Goal: Information Seeking & Learning: Learn about a topic

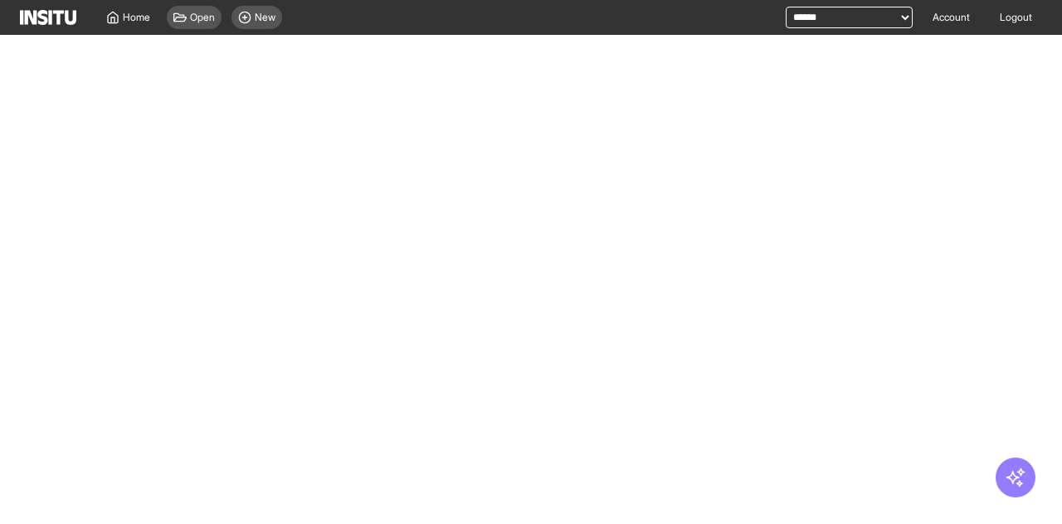
select select "**"
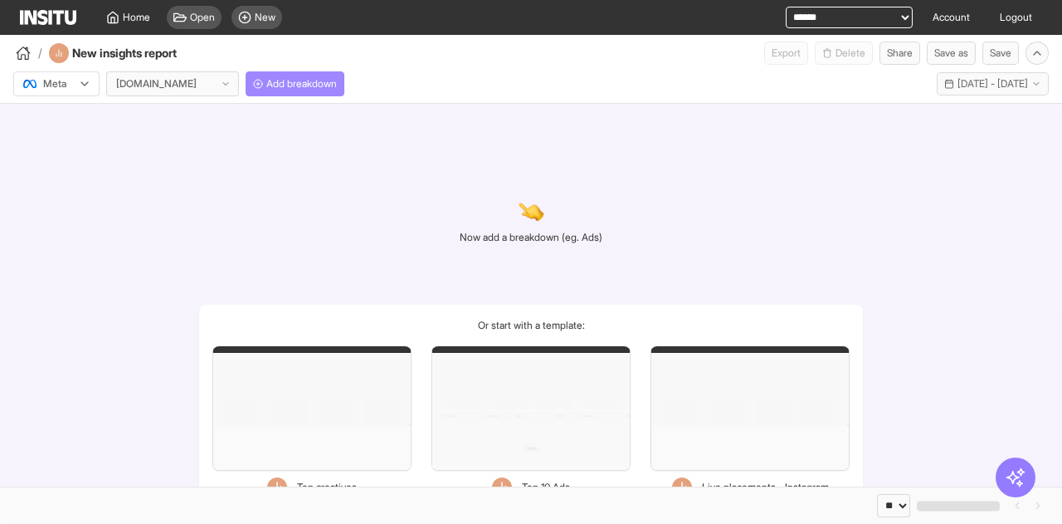
click at [316, 90] on button "Add breakdown" at bounding box center [295, 83] width 99 height 25
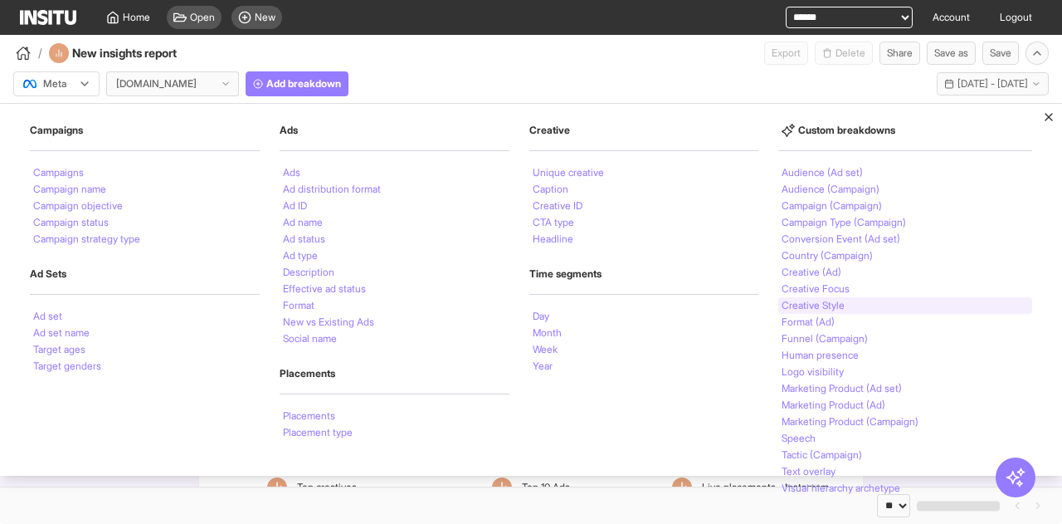
click at [837, 301] on li "Creative Style" at bounding box center [813, 305] width 63 height 10
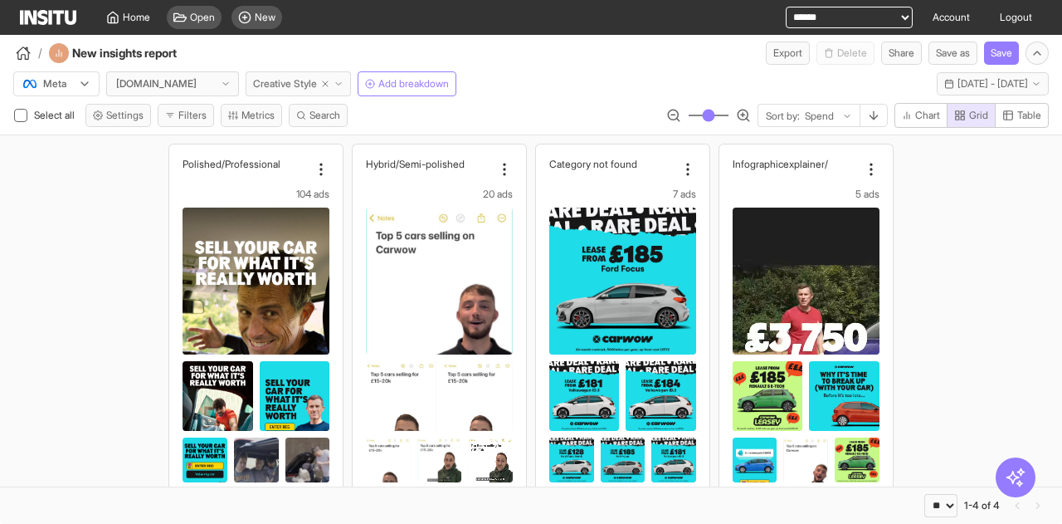
click at [294, 81] on span "Creative Style" at bounding box center [285, 83] width 64 height 13
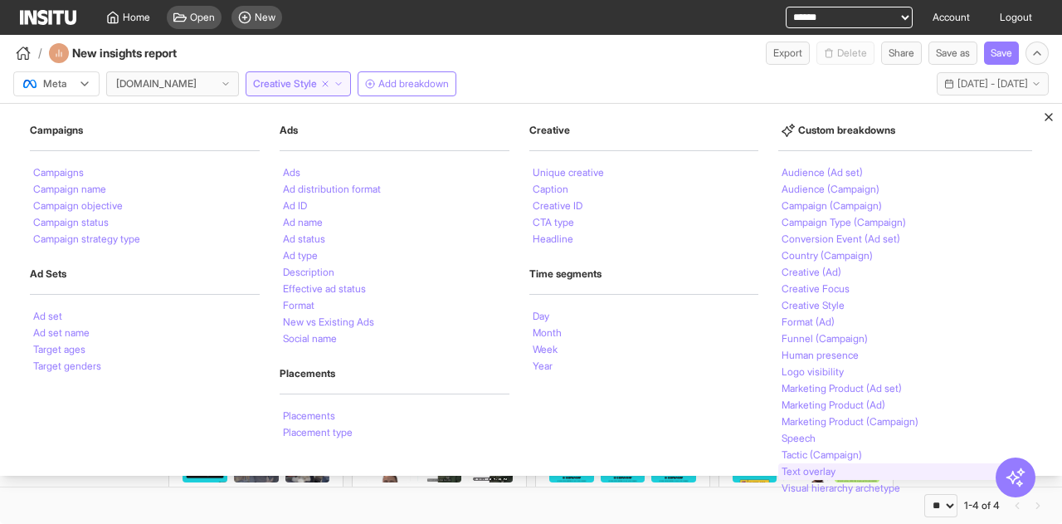
click at [822, 471] on li "Text overlay" at bounding box center [809, 471] width 54 height 10
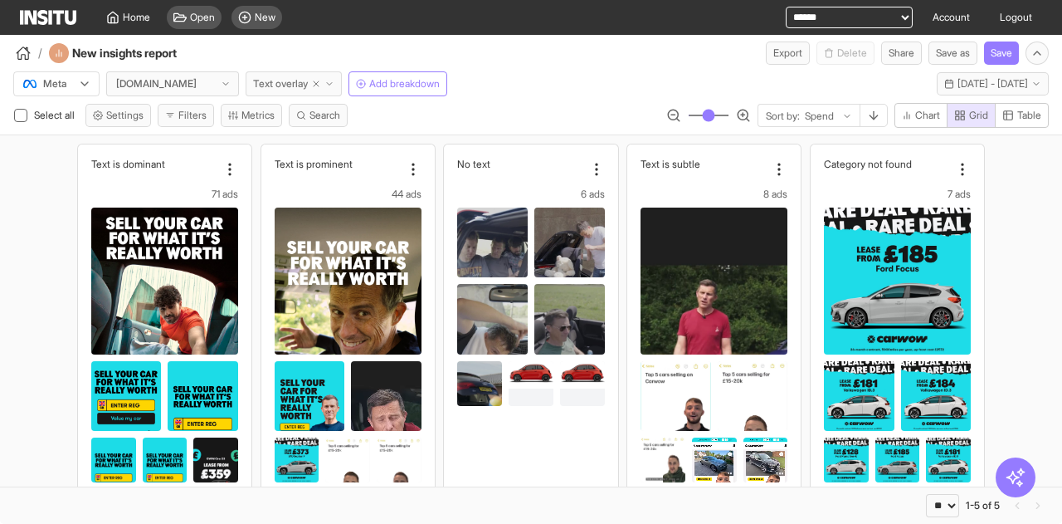
click at [286, 85] on span "Text overlay" at bounding box center [280, 83] width 55 height 13
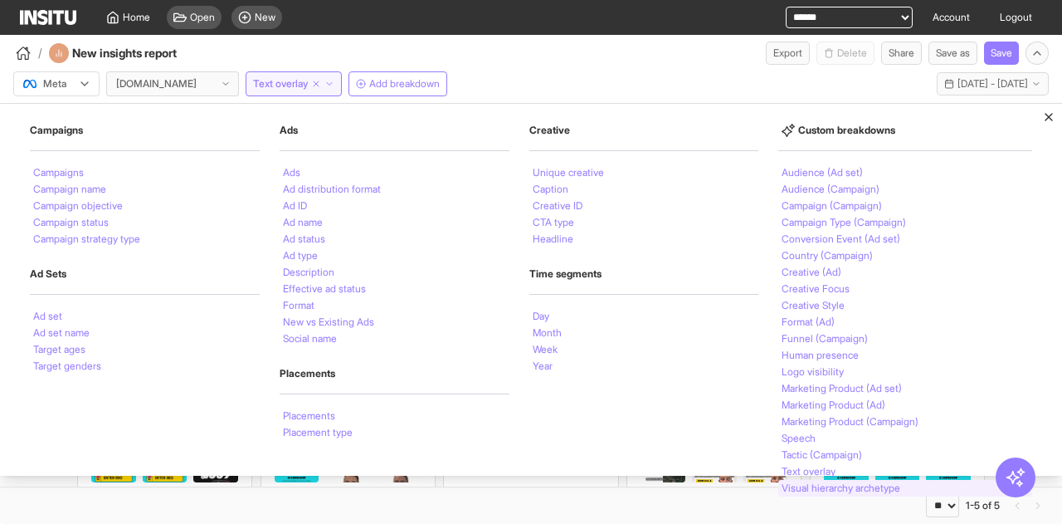
click at [830, 486] on li "Visual hierarchy archetype" at bounding box center [841, 488] width 119 height 10
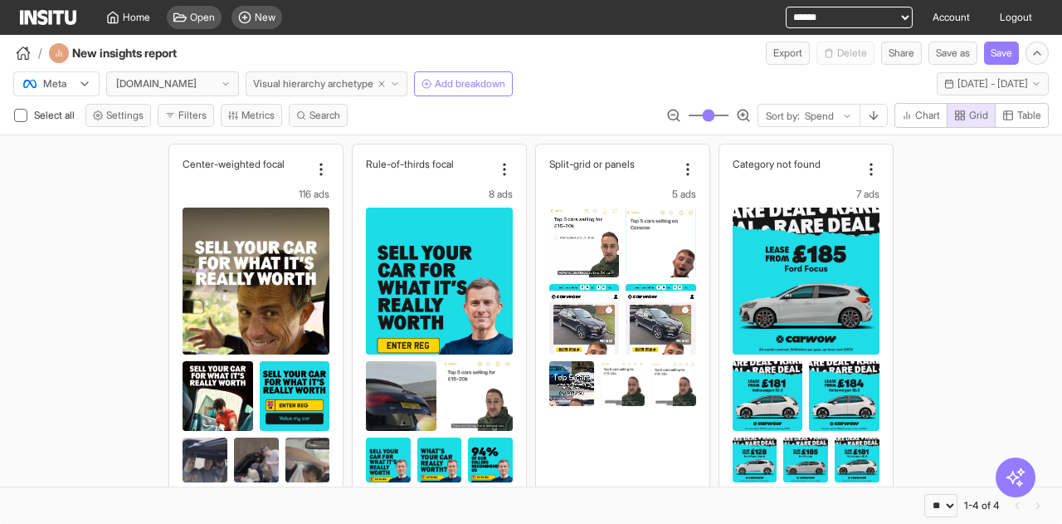
click at [344, 82] on span "Visual hierarchy archetype" at bounding box center [313, 83] width 120 height 13
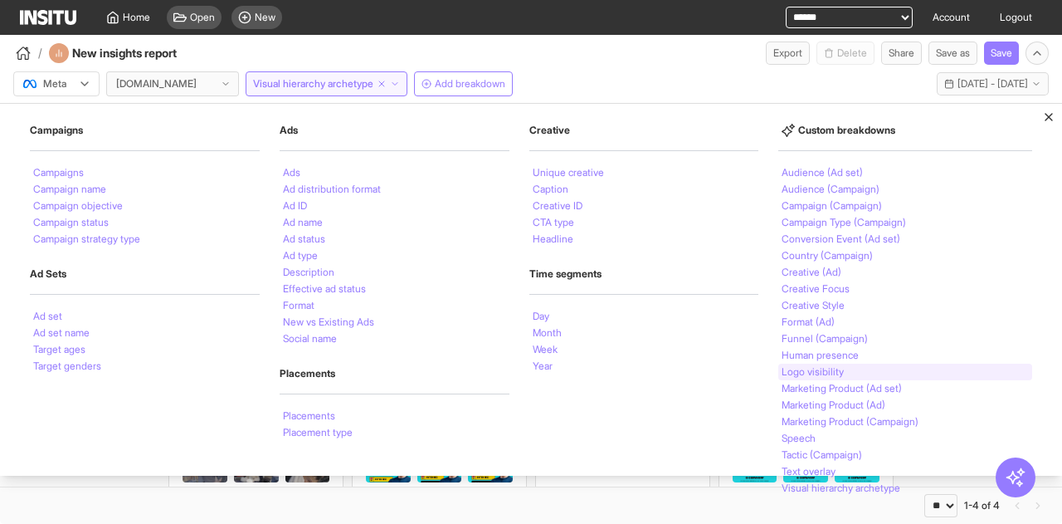
click at [838, 374] on li "Logo visibility" at bounding box center [813, 372] width 62 height 10
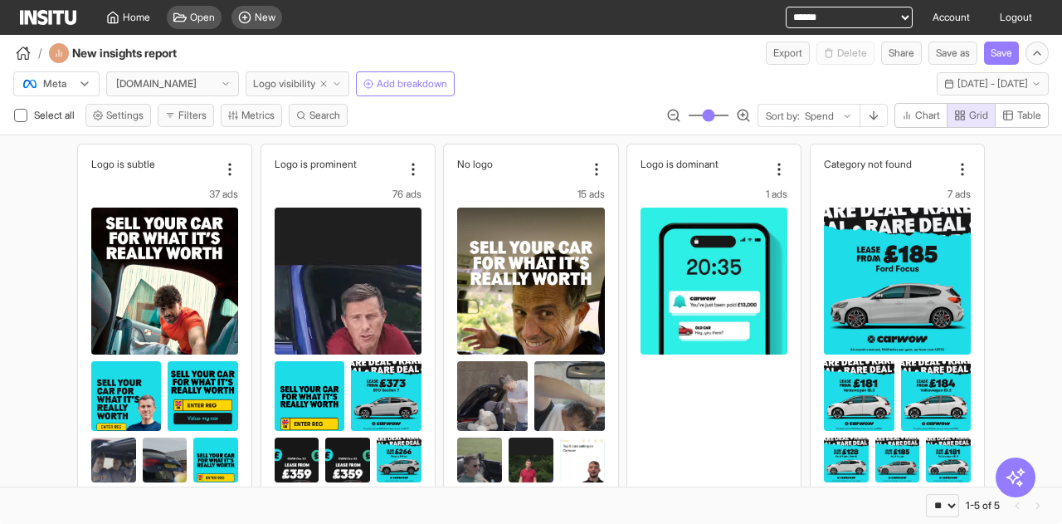
click at [300, 81] on span "Logo visibility" at bounding box center [284, 83] width 62 height 13
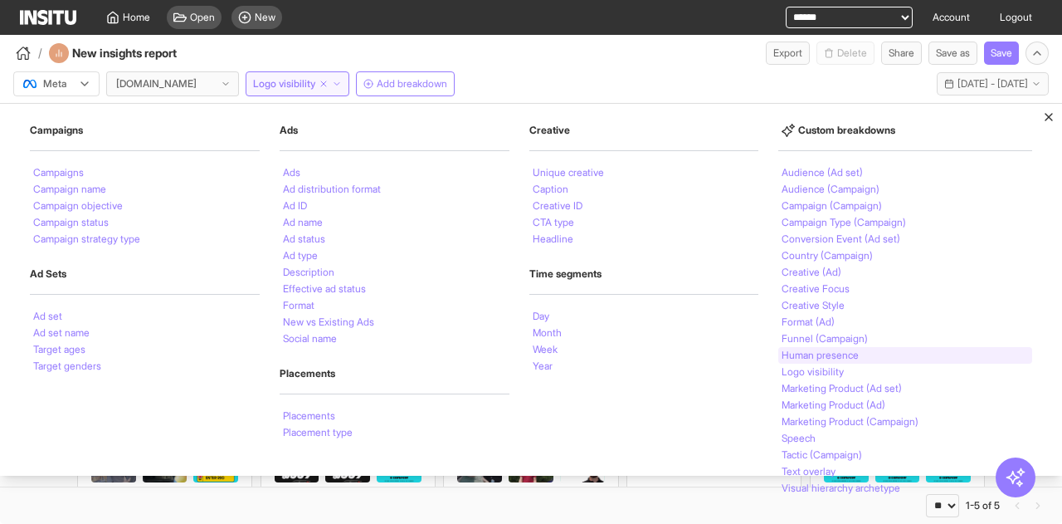
click at [855, 359] on div "Human presence" at bounding box center [906, 355] width 254 height 17
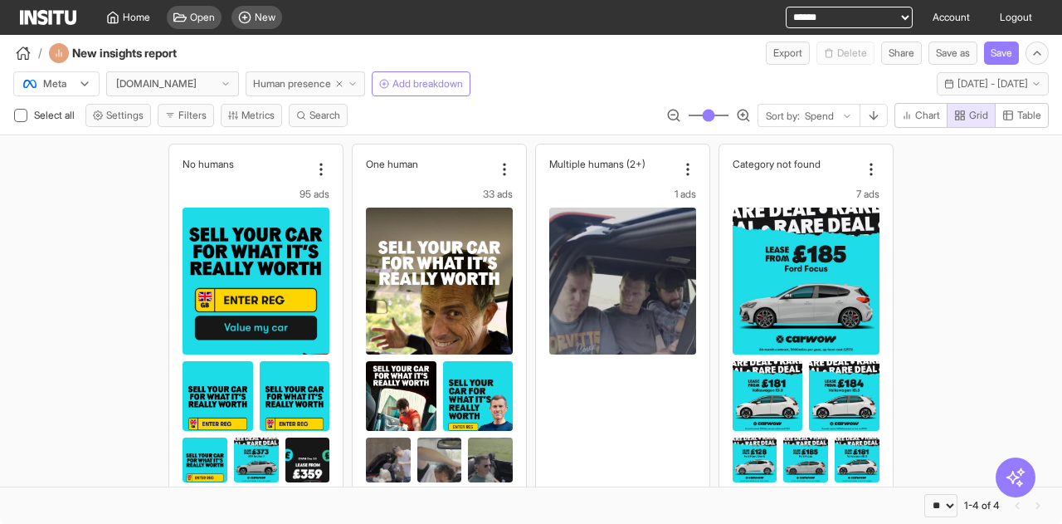
click at [282, 81] on span "Human presence" at bounding box center [292, 83] width 78 height 13
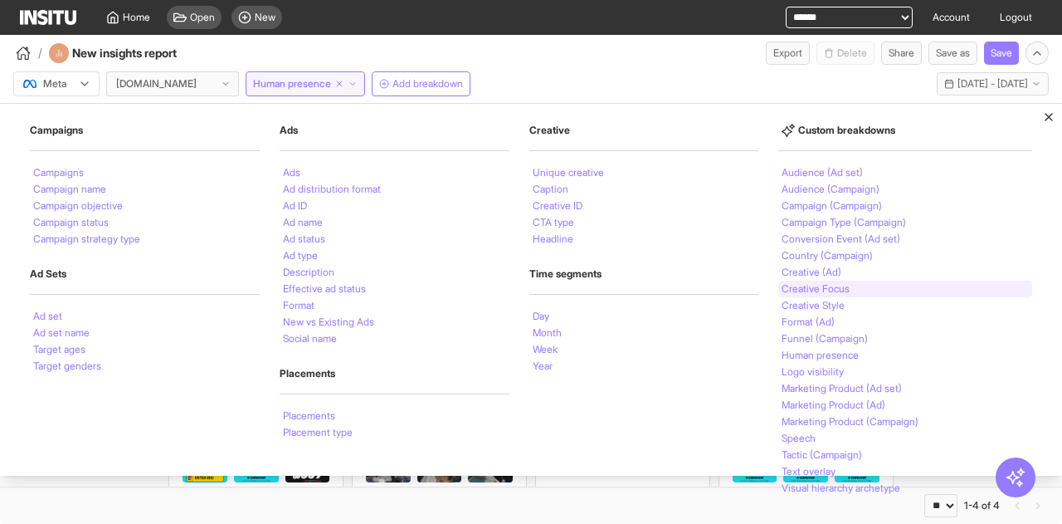
click at [857, 288] on div "Creative Focus" at bounding box center [906, 289] width 254 height 17
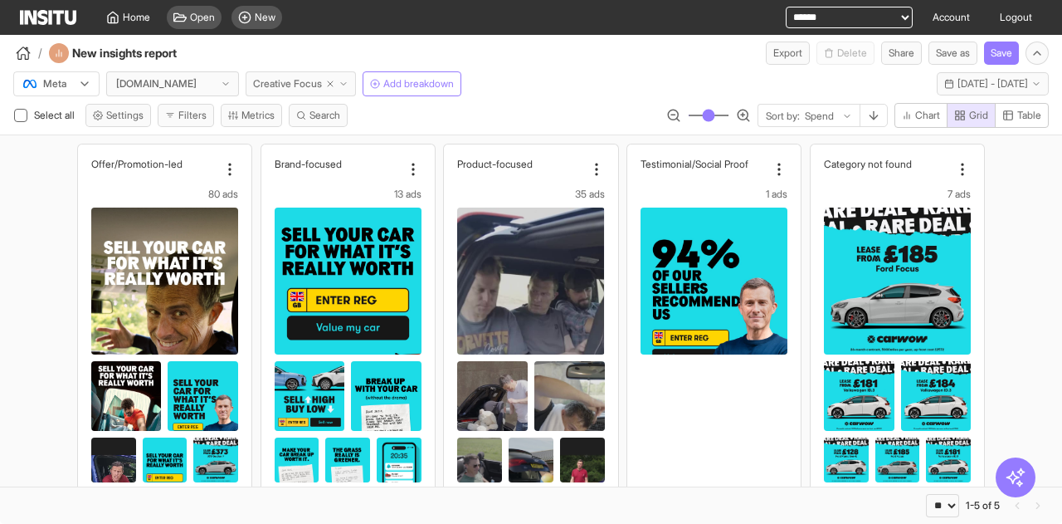
click at [264, 85] on span "Creative Focus" at bounding box center [287, 83] width 69 height 13
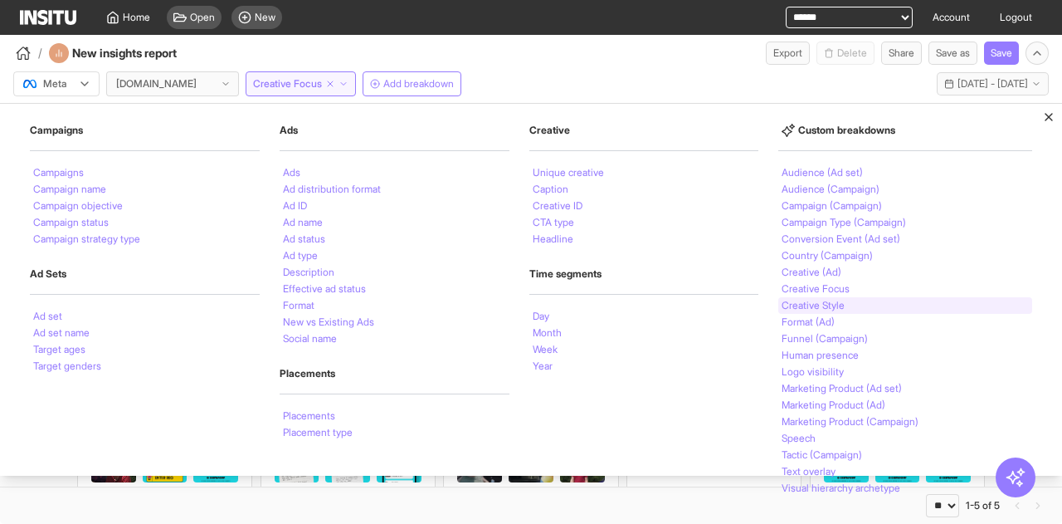
click at [910, 305] on div "Creative Style" at bounding box center [906, 305] width 254 height 17
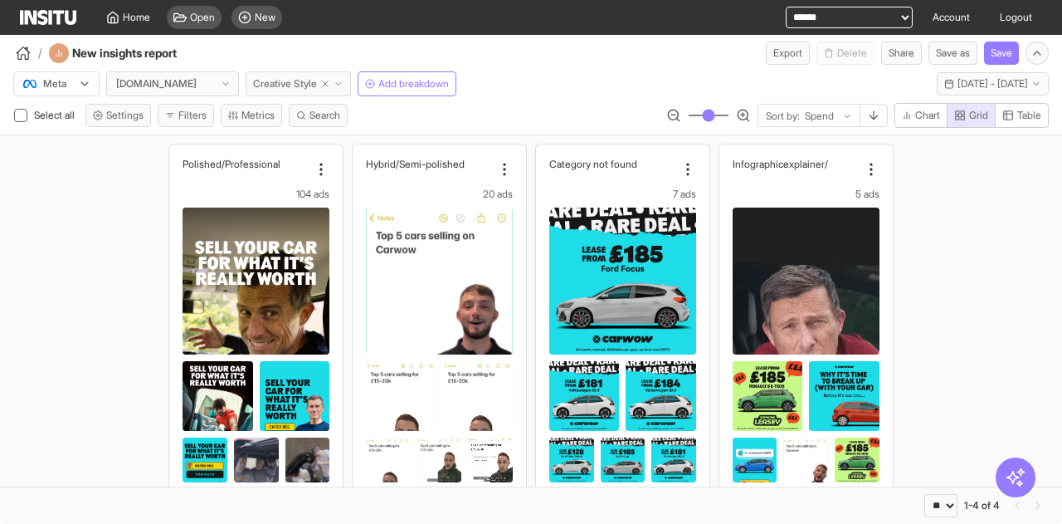
click at [295, 79] on span "Creative Style" at bounding box center [285, 83] width 64 height 13
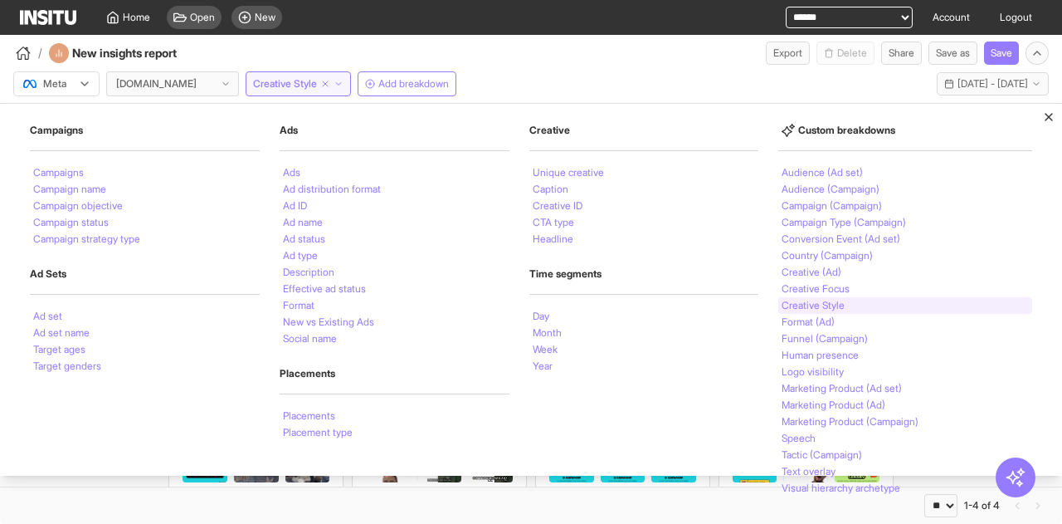
click at [893, 298] on div "Creative Style" at bounding box center [906, 305] width 254 height 17
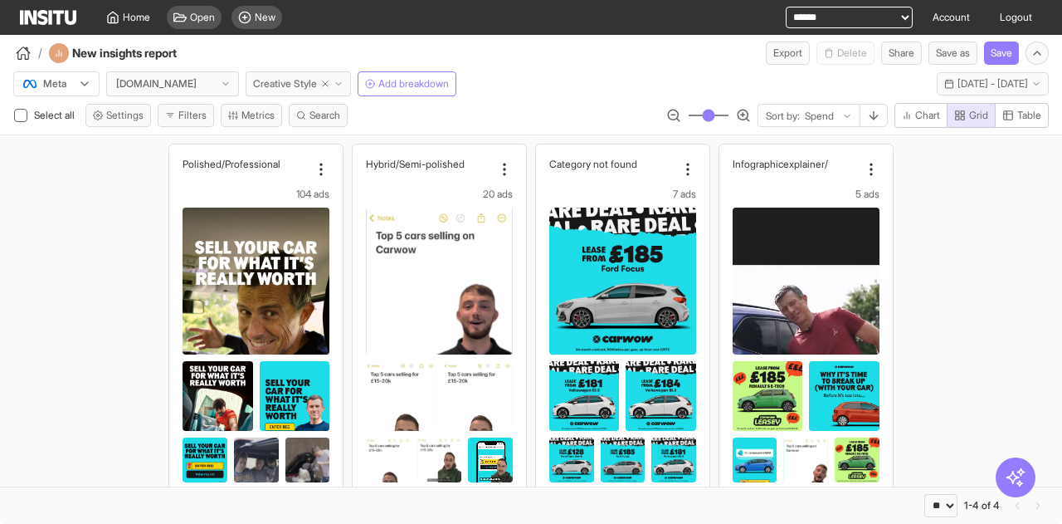
click at [291, 84] on span "Creative Style" at bounding box center [285, 83] width 64 height 13
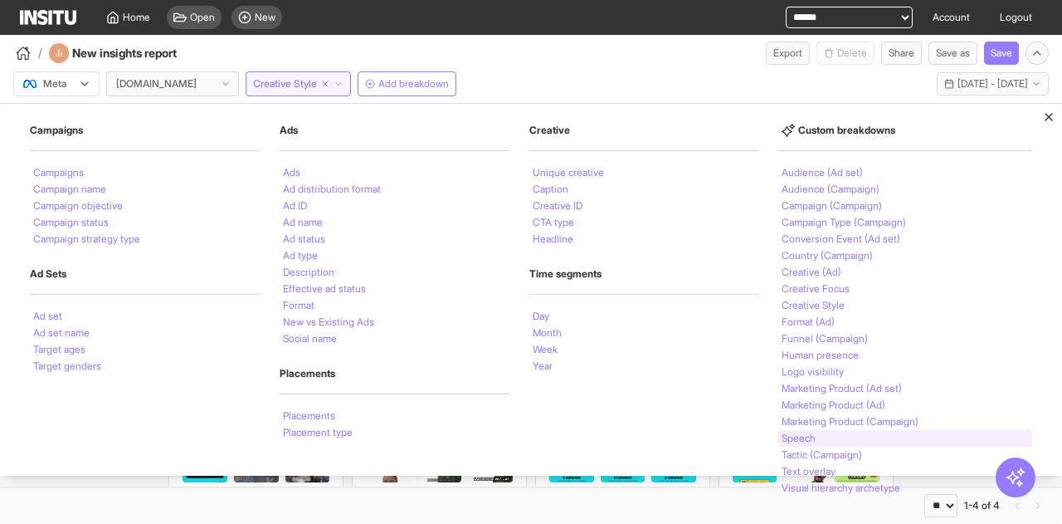
click at [890, 437] on div "Speech" at bounding box center [906, 438] width 254 height 17
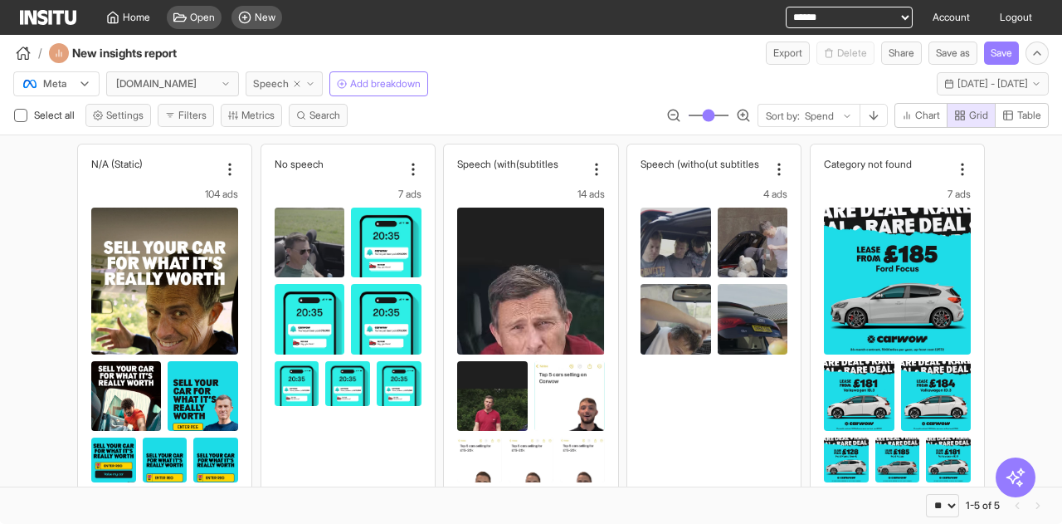
click at [257, 89] on span "Speech" at bounding box center [271, 83] width 36 height 13
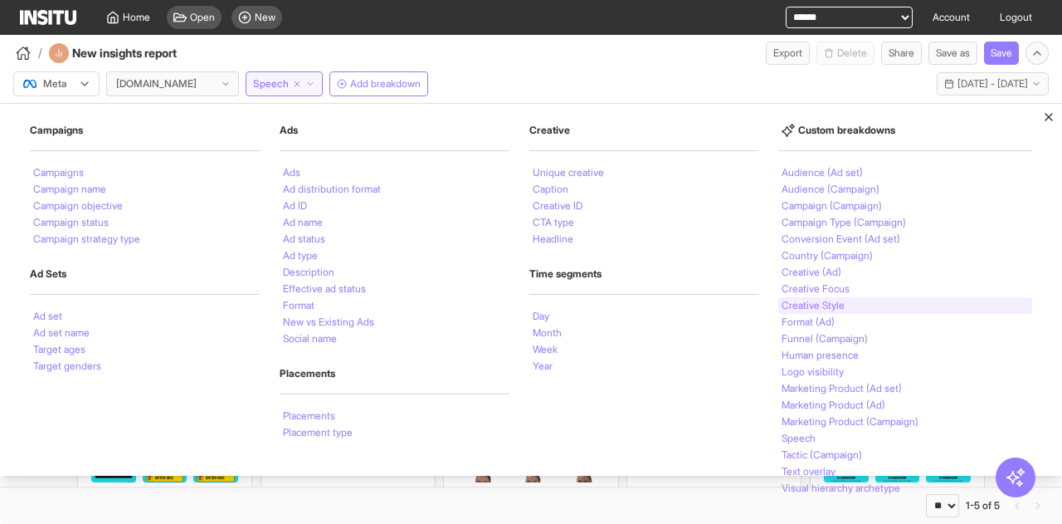
click at [845, 308] on div "Creative Style" at bounding box center [906, 305] width 254 height 17
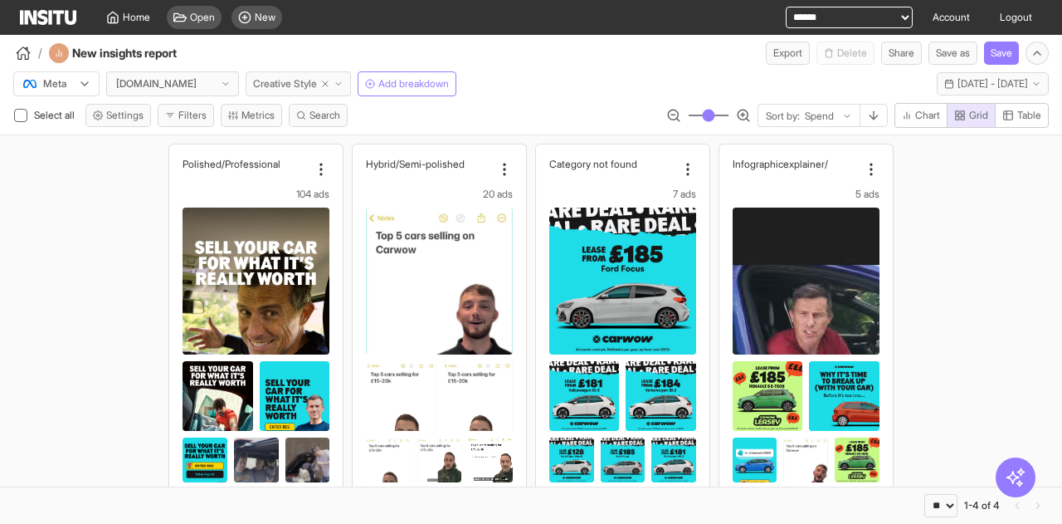
click at [295, 80] on span "Creative Style" at bounding box center [285, 83] width 64 height 13
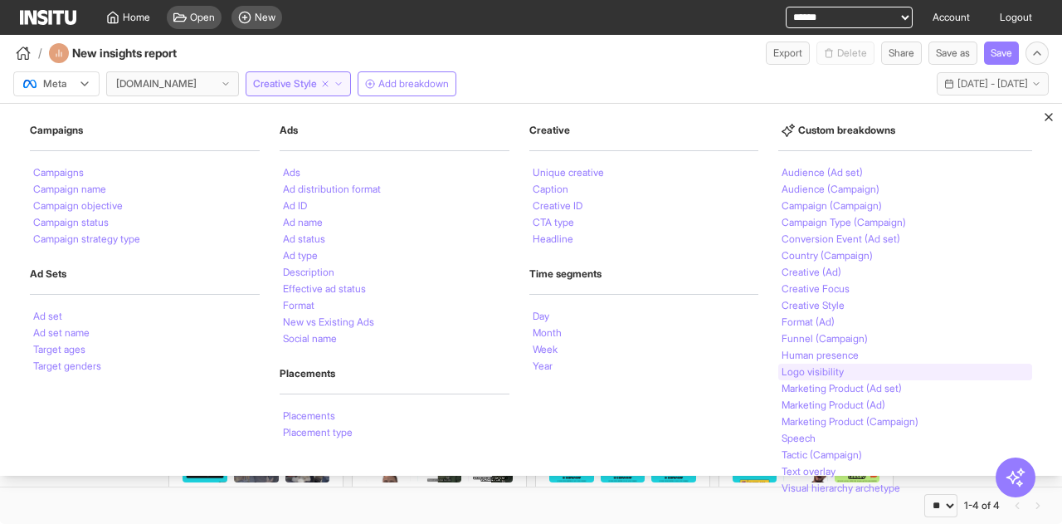
click at [848, 366] on div "Logo visibility" at bounding box center [906, 372] width 254 height 17
